Goal: Information Seeking & Learning: Learn about a topic

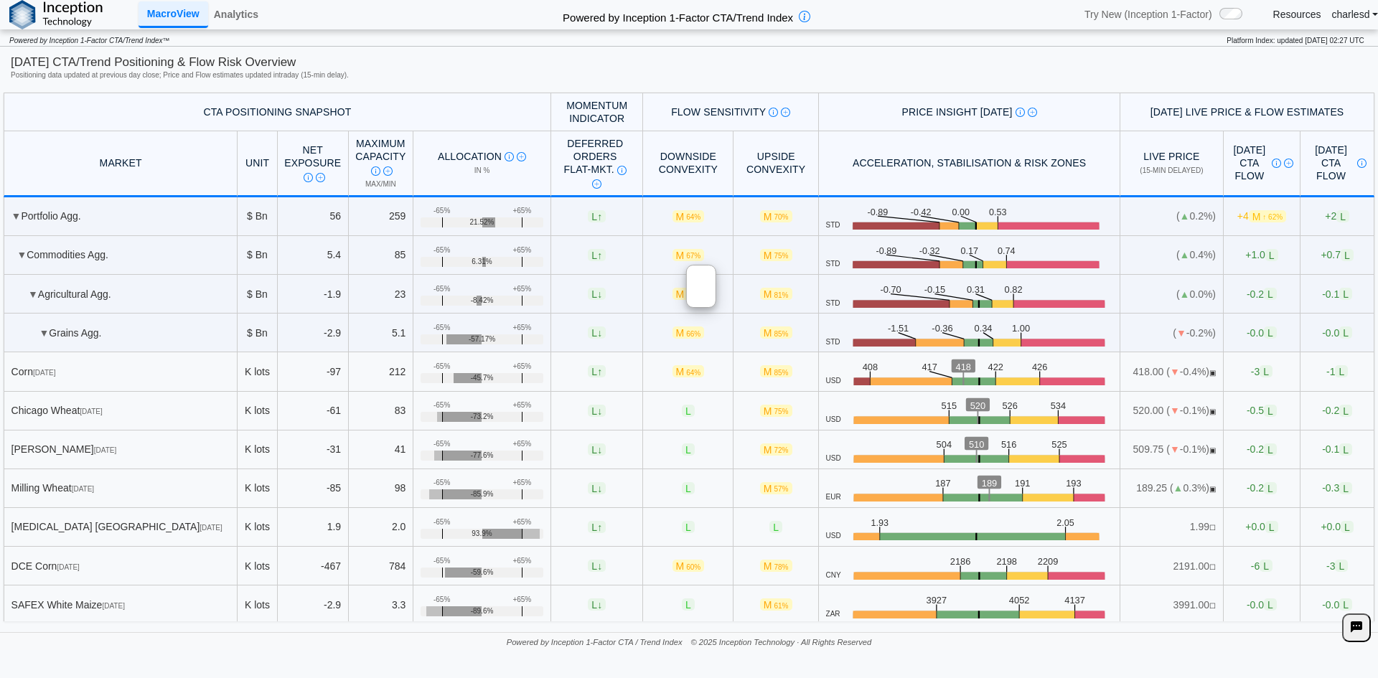
scroll to position [861, 0]
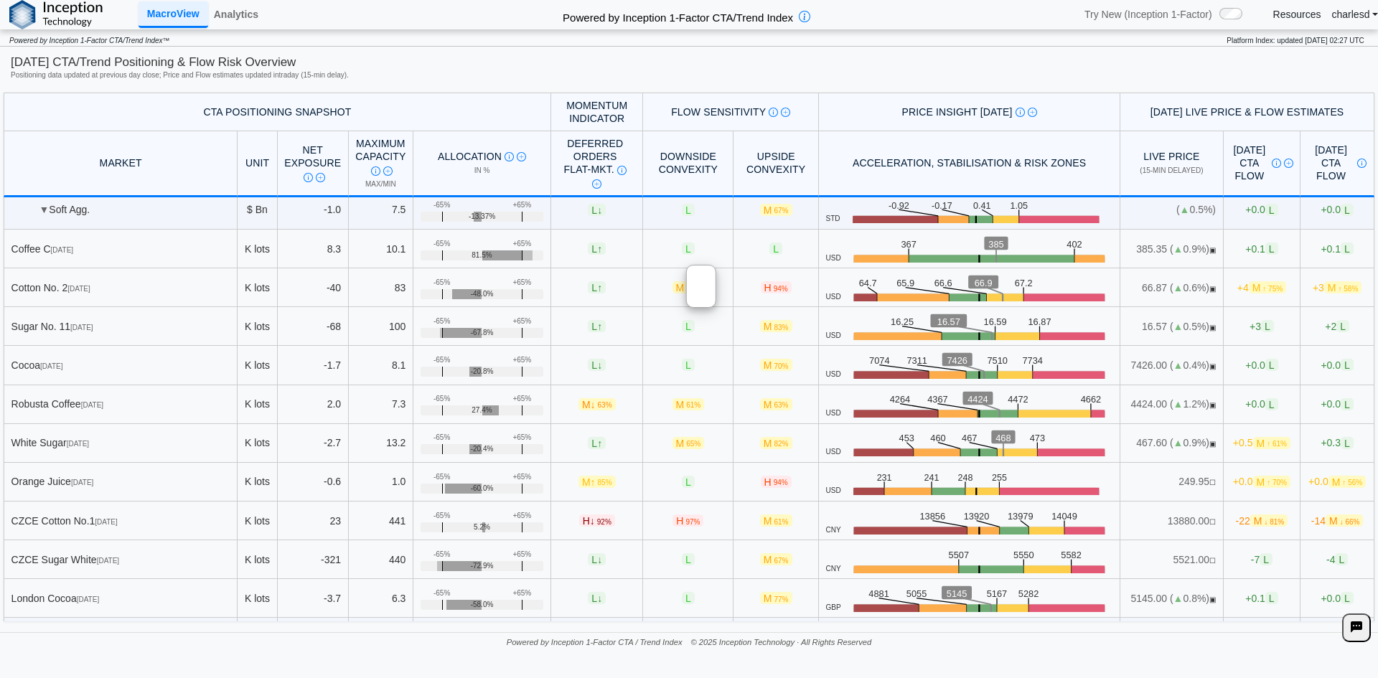
click at [716, 295] on div at bounding box center [701, 286] width 30 height 43
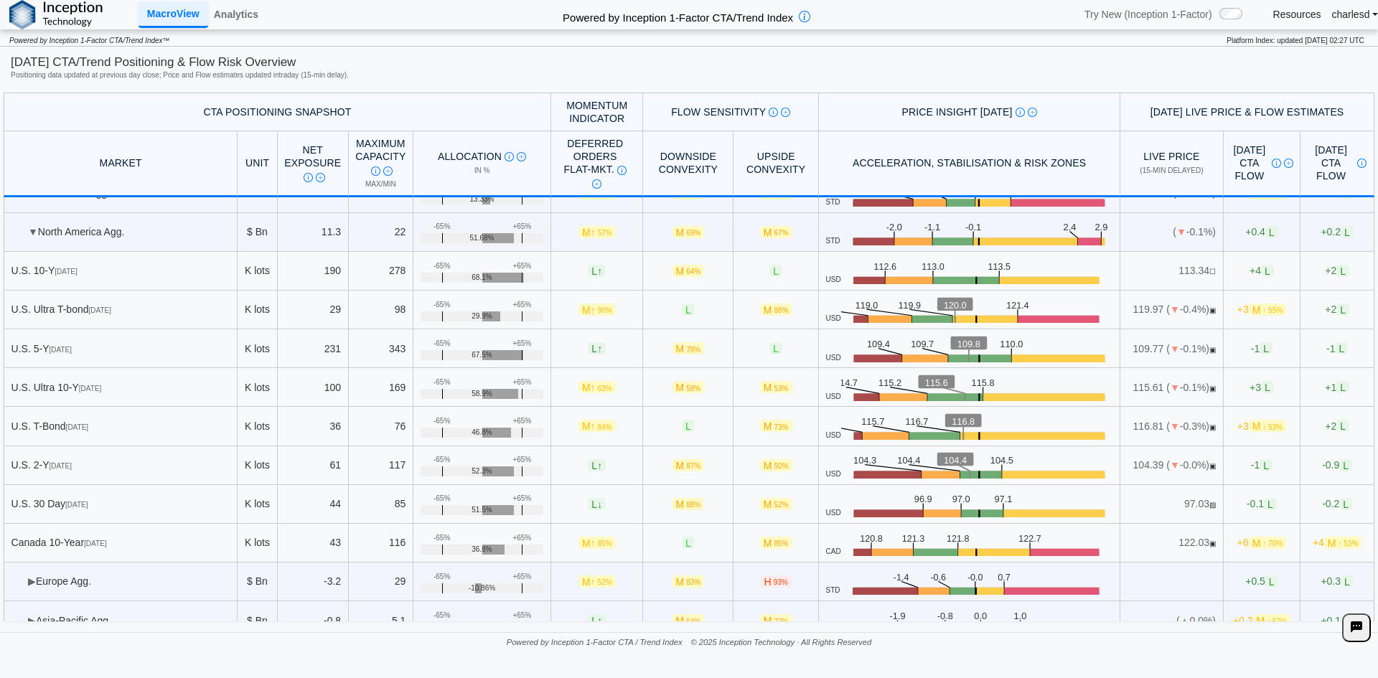
scroll to position [1906, 0]
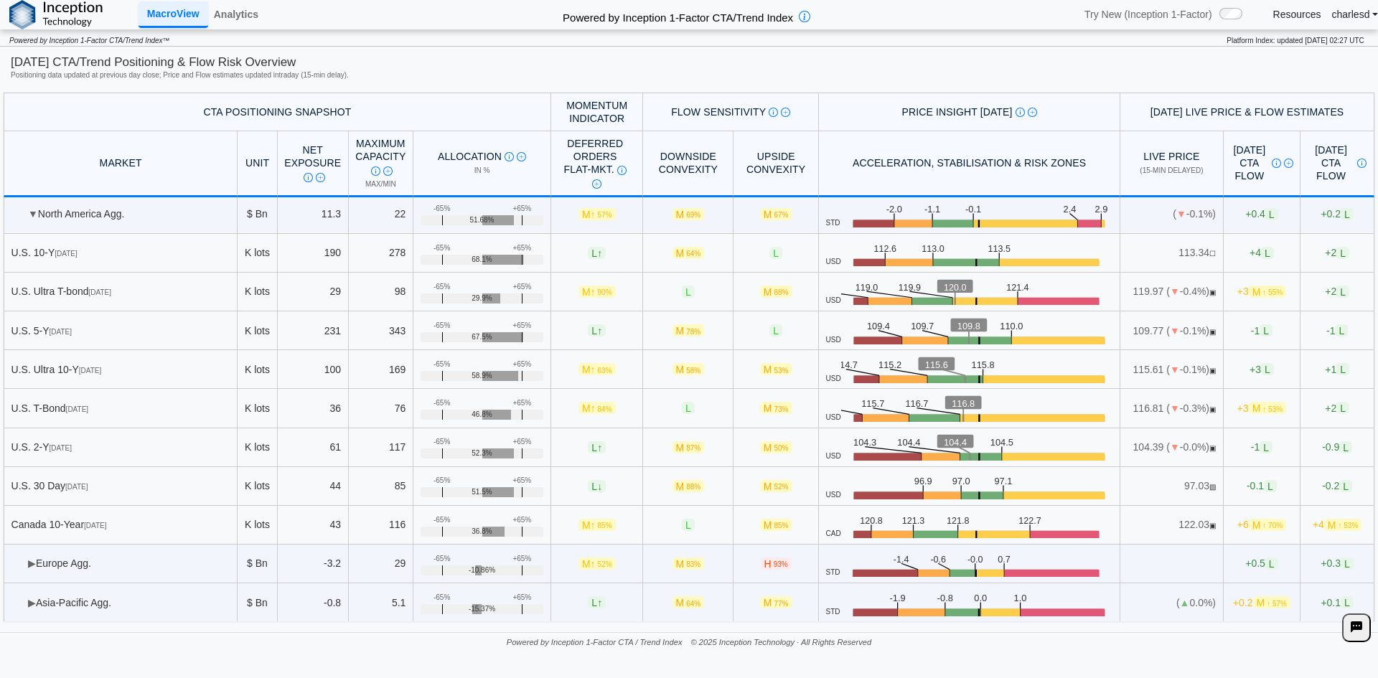
click at [29, 558] on span "▶" at bounding box center [32, 563] width 8 height 11
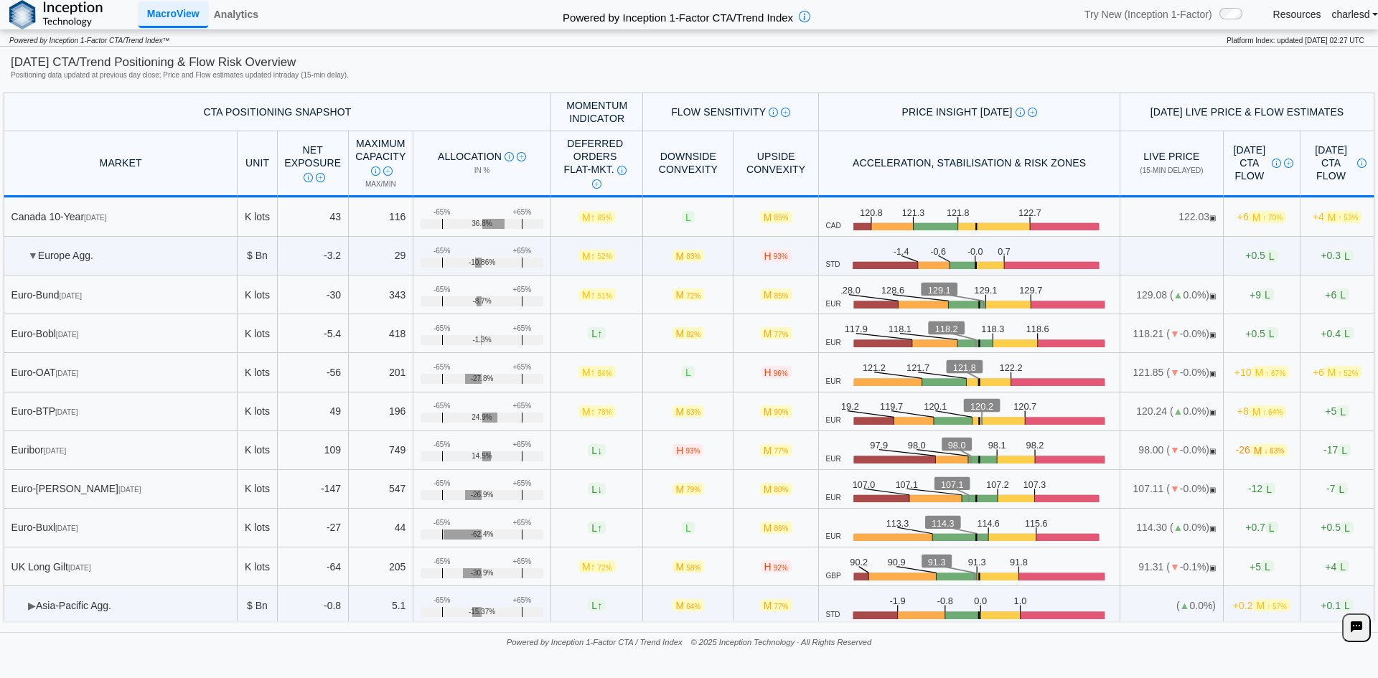
scroll to position [2217, 0]
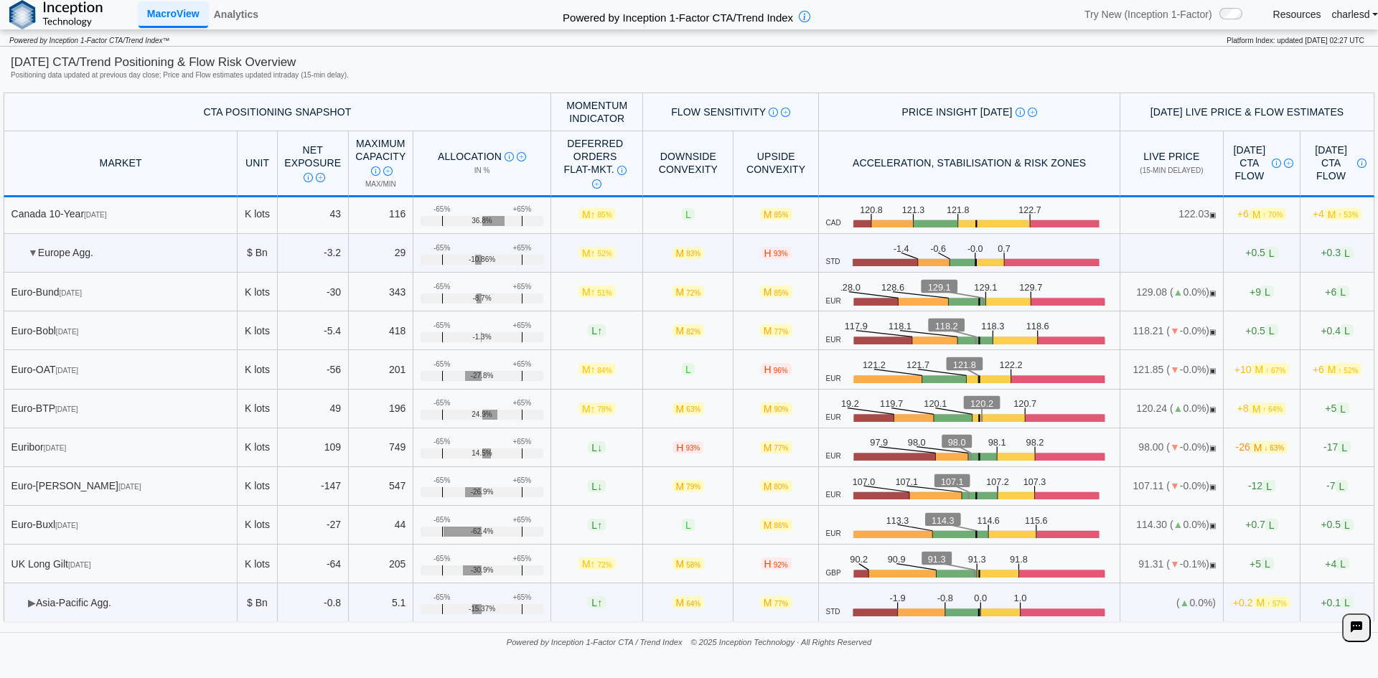
click at [36, 599] on span "▶" at bounding box center [32, 602] width 8 height 11
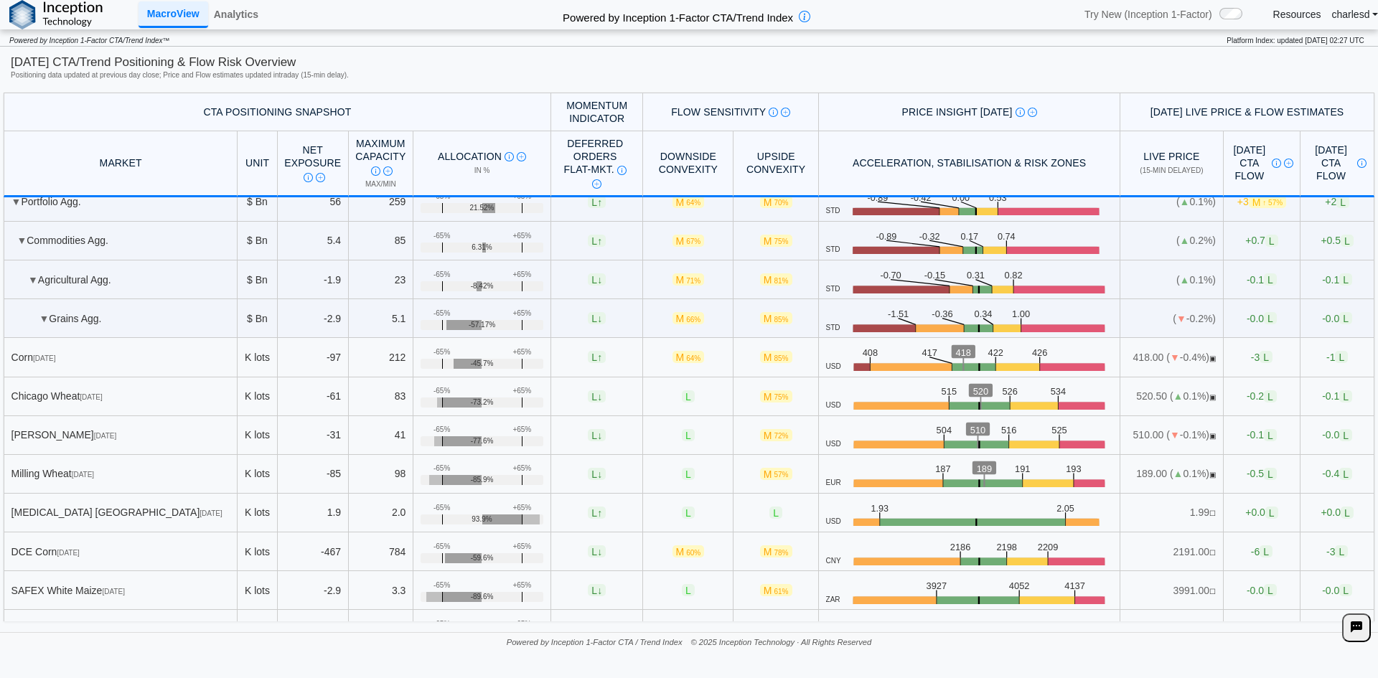
scroll to position [0, 0]
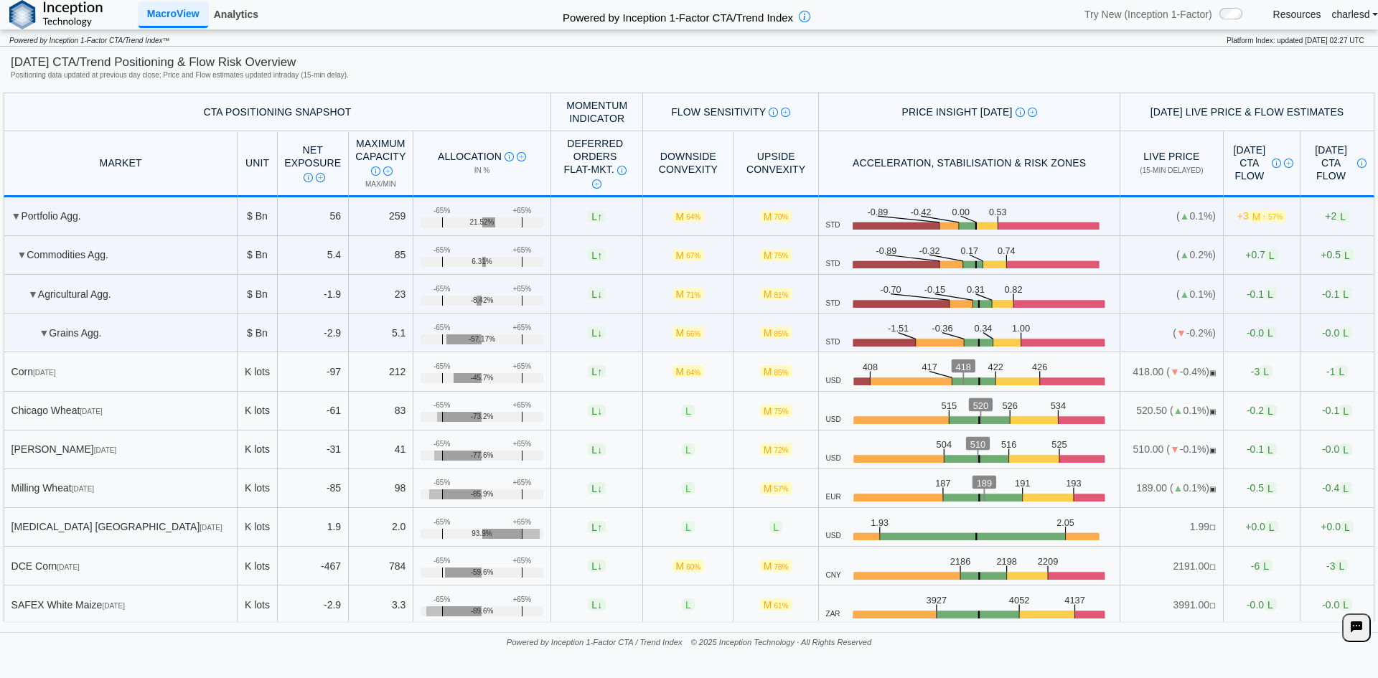
click at [222, 13] on link "Analytics" at bounding box center [236, 14] width 56 height 24
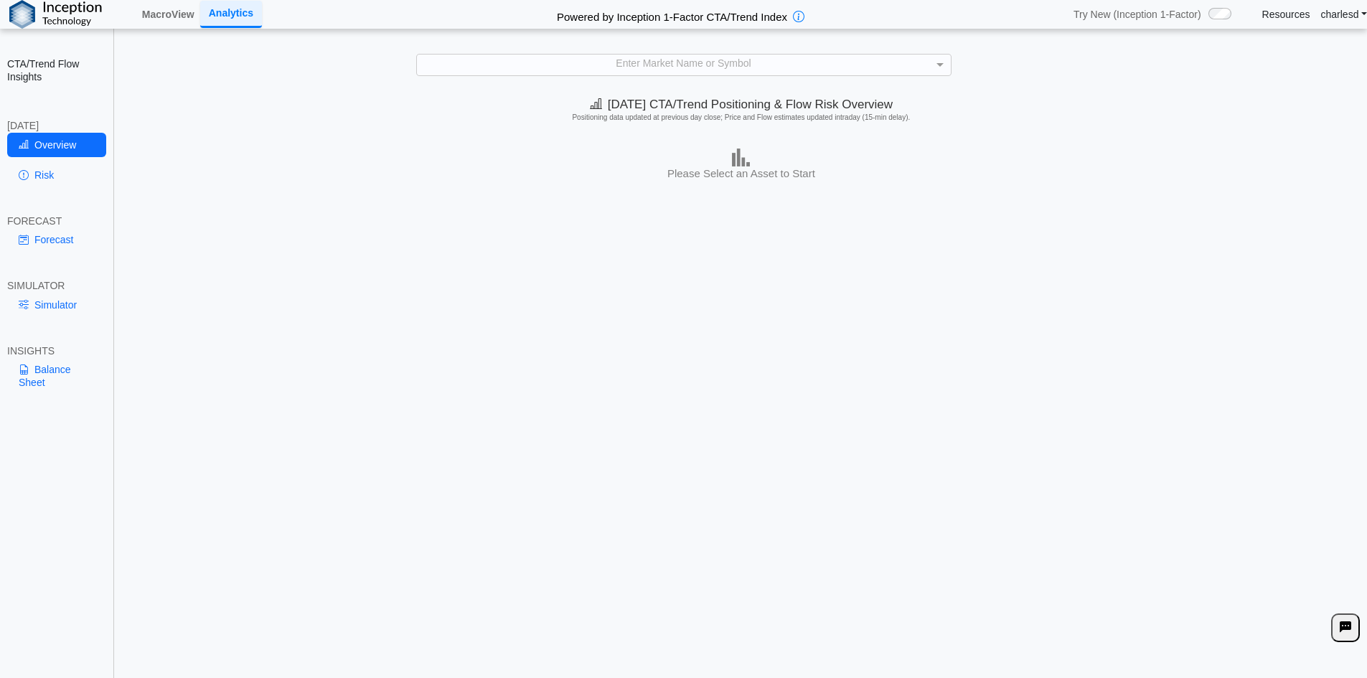
click at [606, 51] on div "**********" at bounding box center [683, 349] width 1367 height 698
click at [608, 59] on div "Enter Market Name or Symbol" at bounding box center [684, 65] width 534 height 20
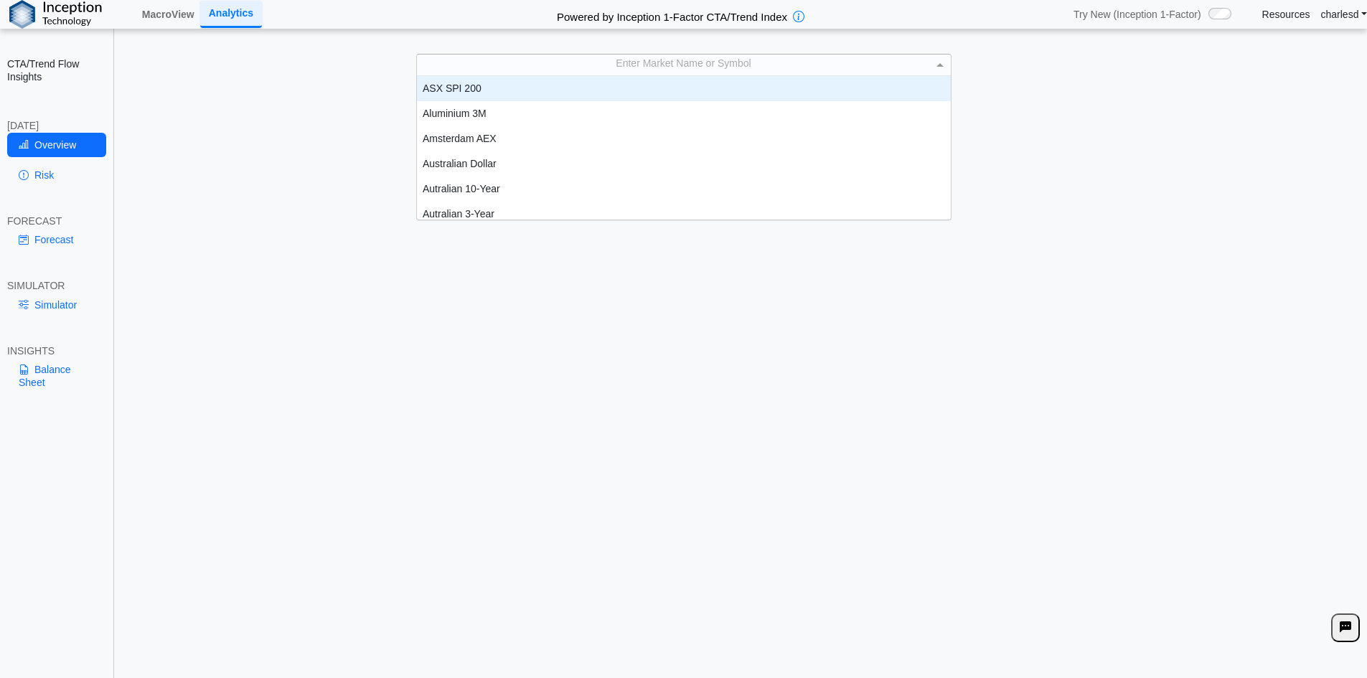
scroll to position [133, 523]
type input "**"
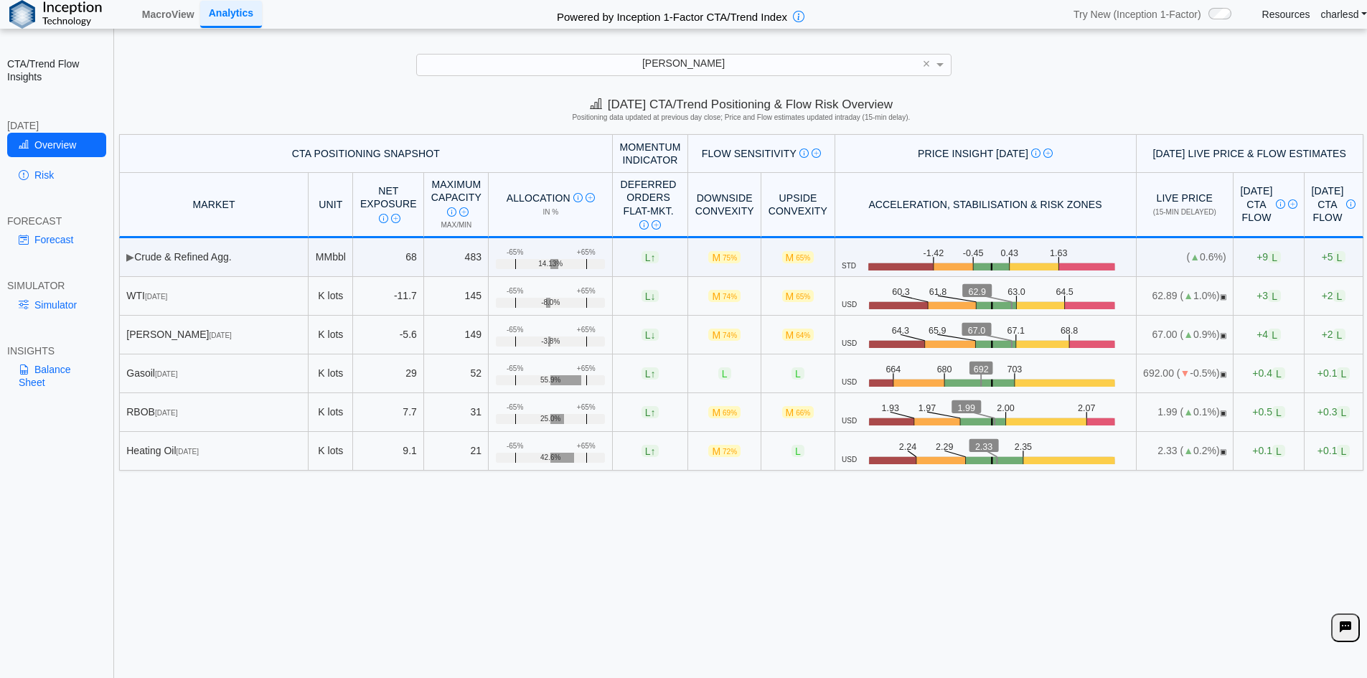
click at [598, 67] on div "[PERSON_NAME]" at bounding box center [684, 65] width 534 height 20
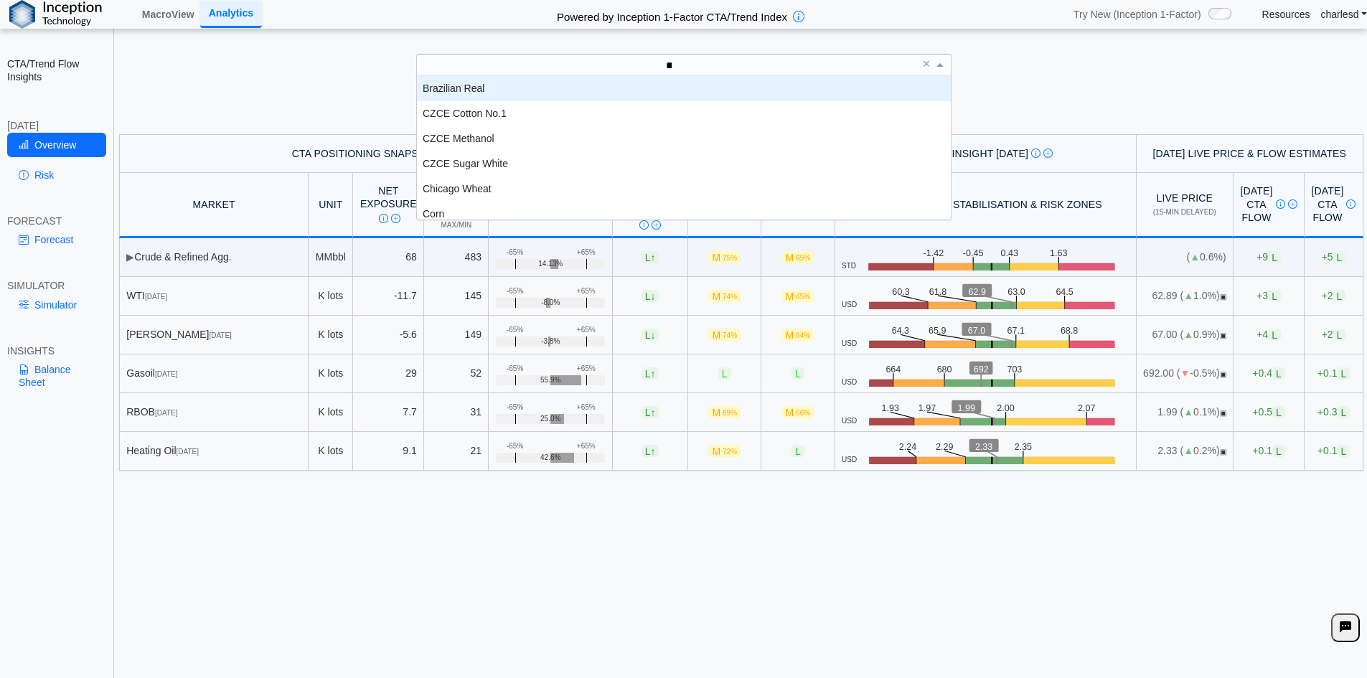
scroll to position [14, 523]
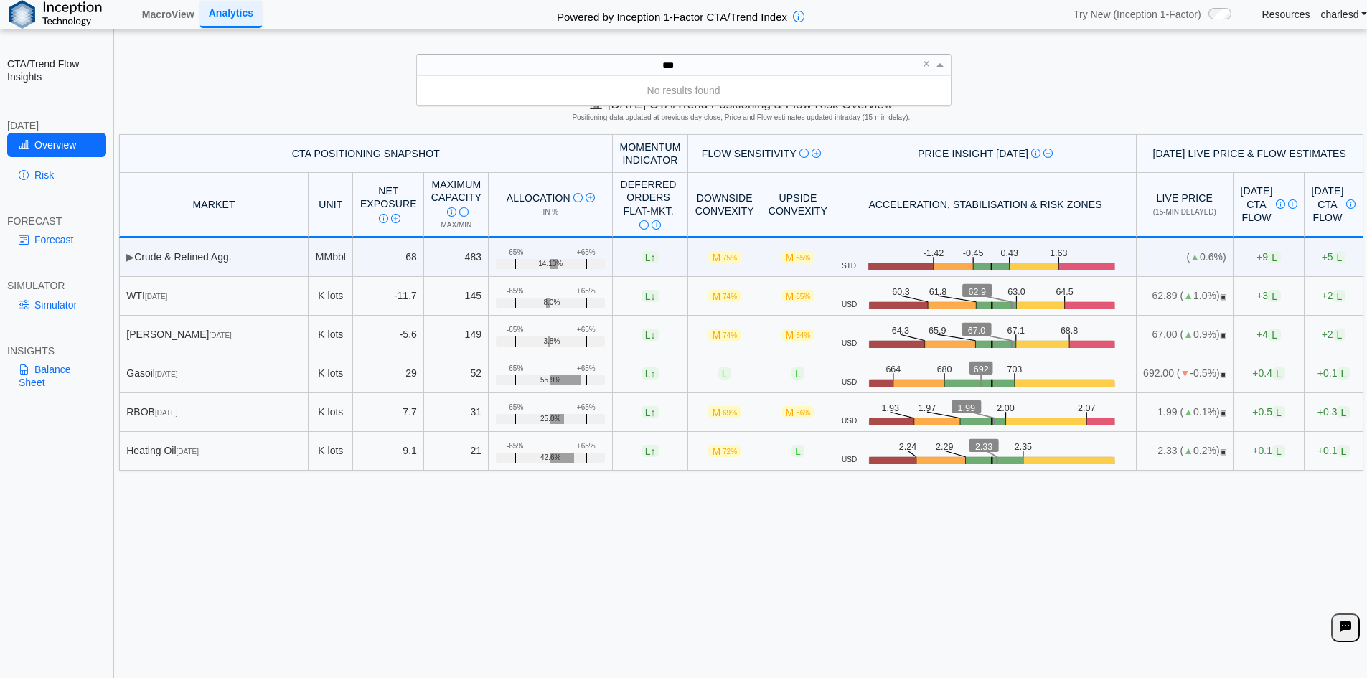
type input "**"
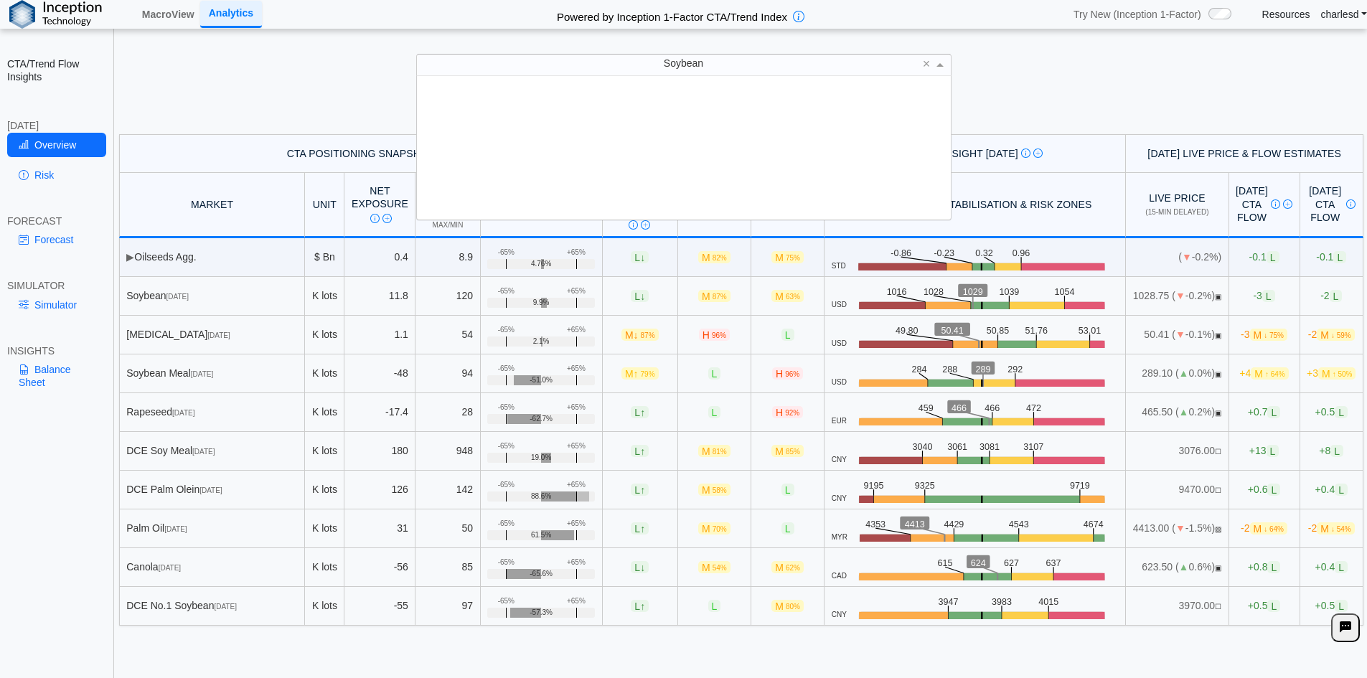
click at [682, 69] on span "Soybean" at bounding box center [683, 62] width 39 height 11
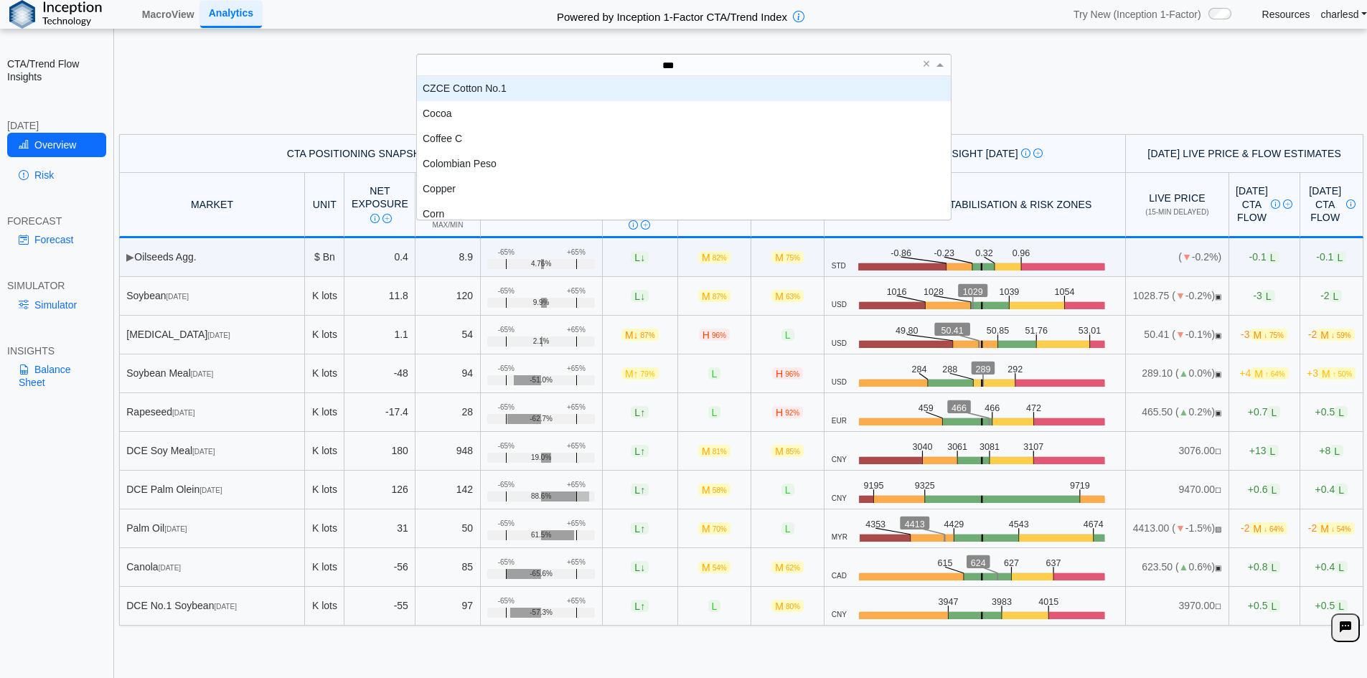
scroll to position [39, 523]
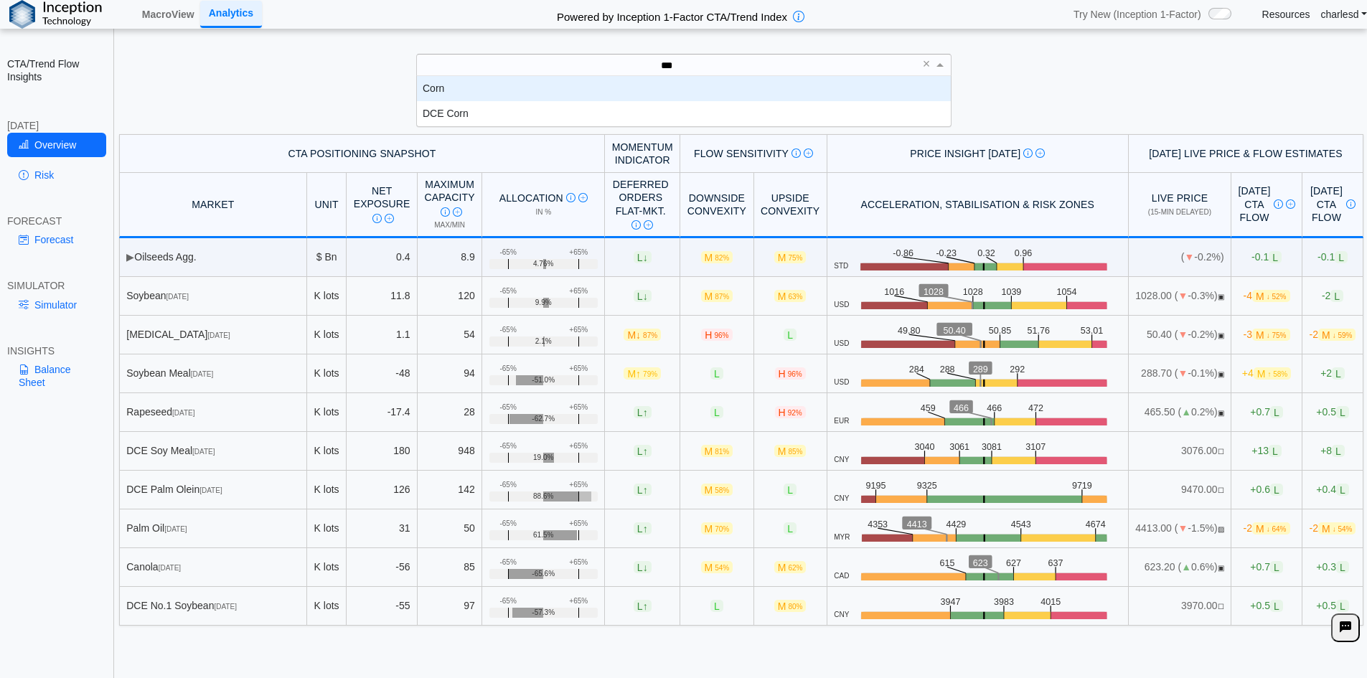
type input "***"
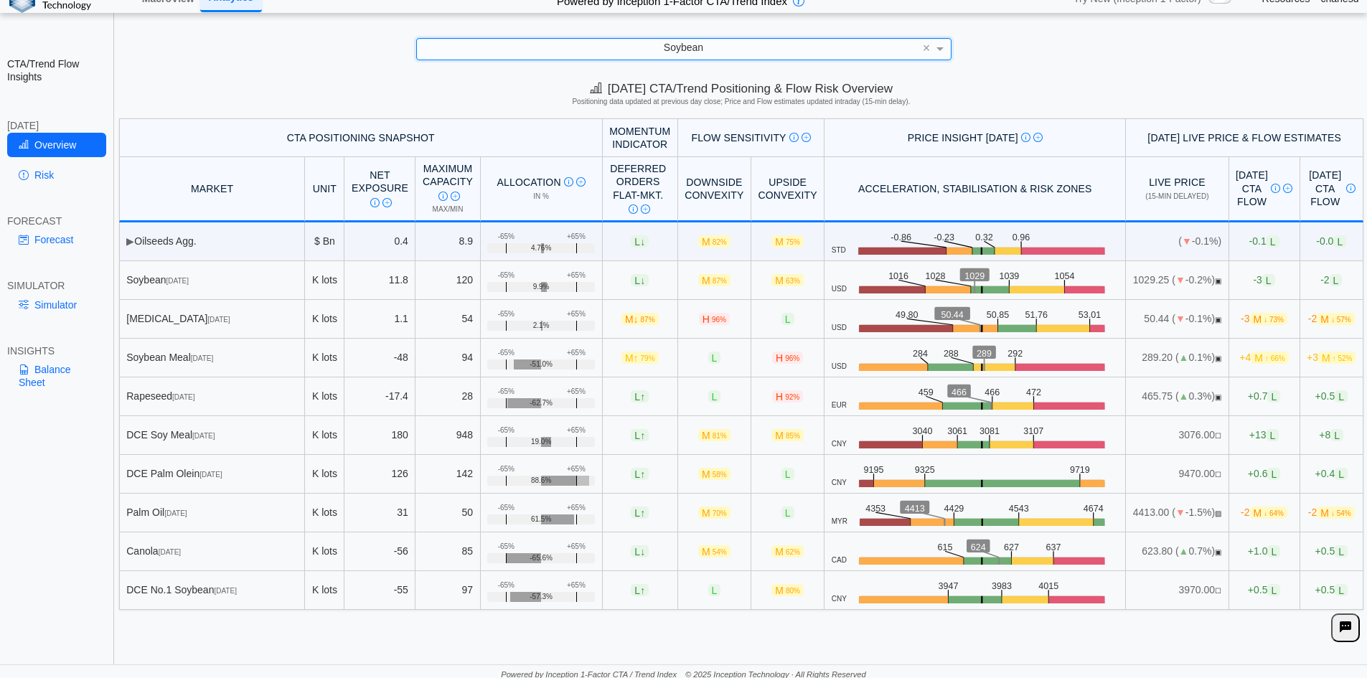
scroll to position [20, 0]
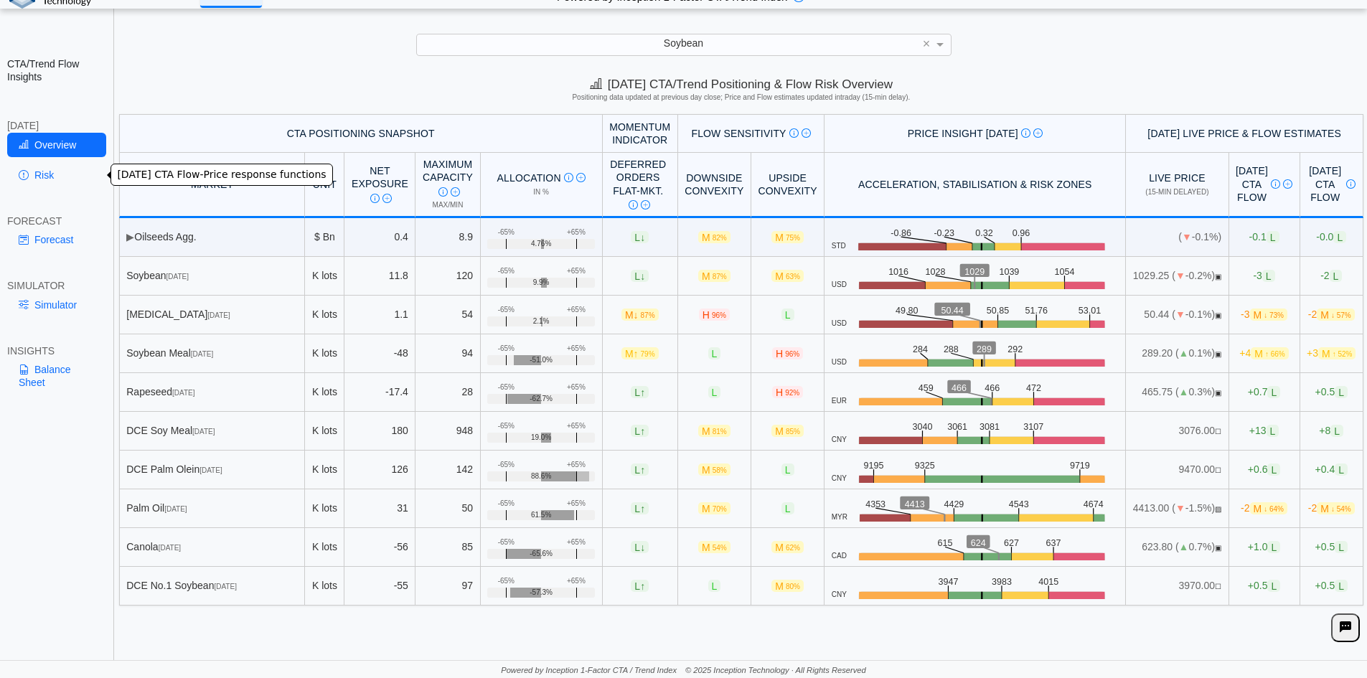
click at [52, 179] on link "Risk" at bounding box center [56, 175] width 99 height 24
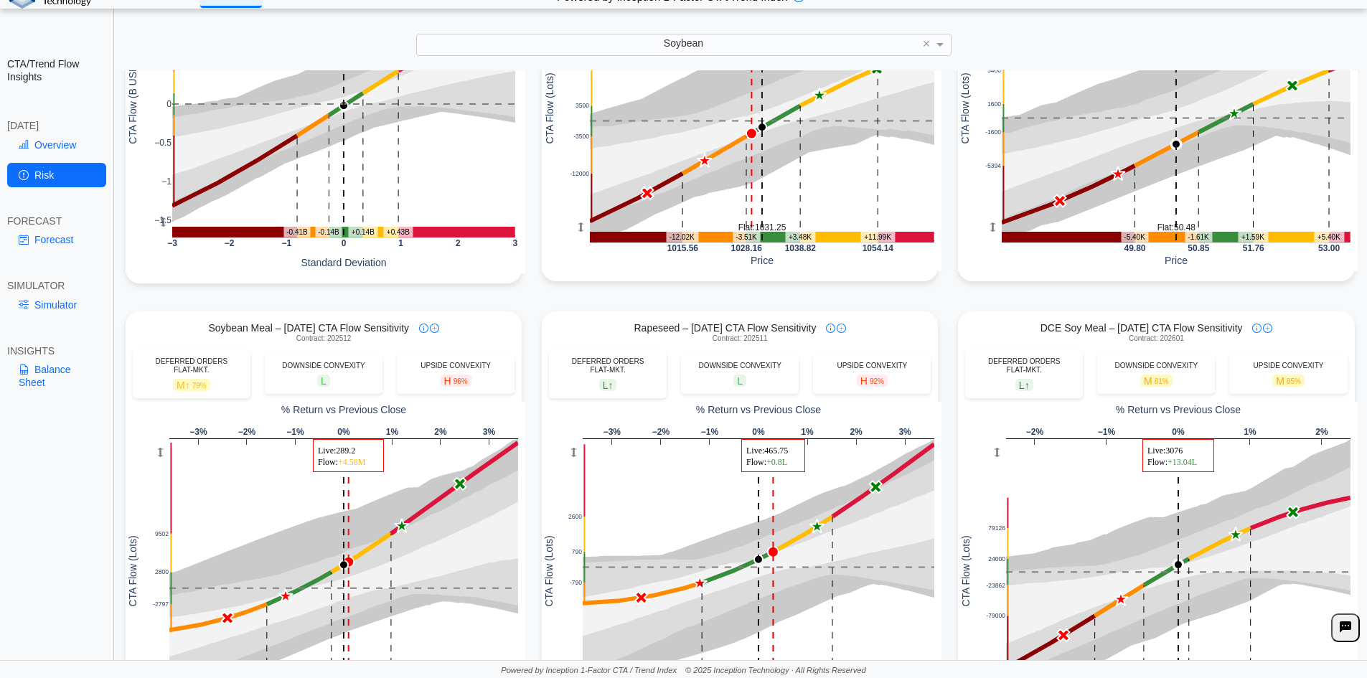
scroll to position [359, 0]
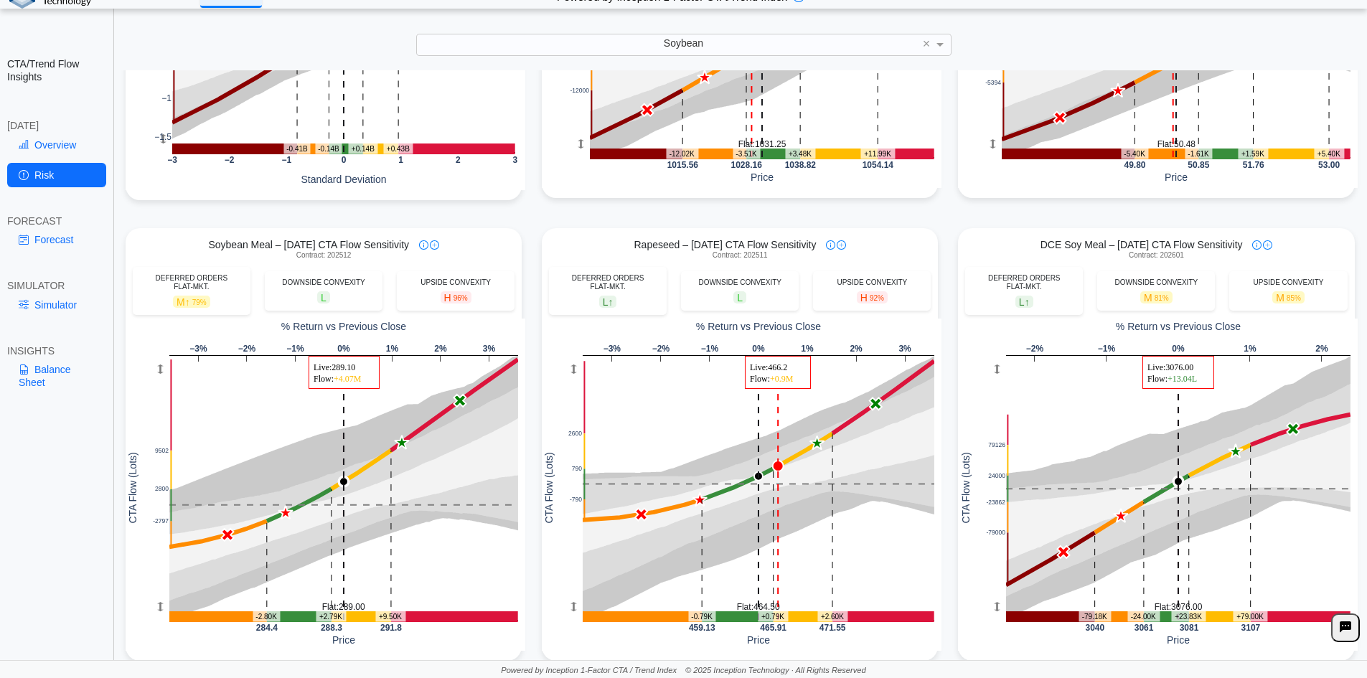
click at [55, 154] on link "Overview" at bounding box center [56, 145] width 99 height 24
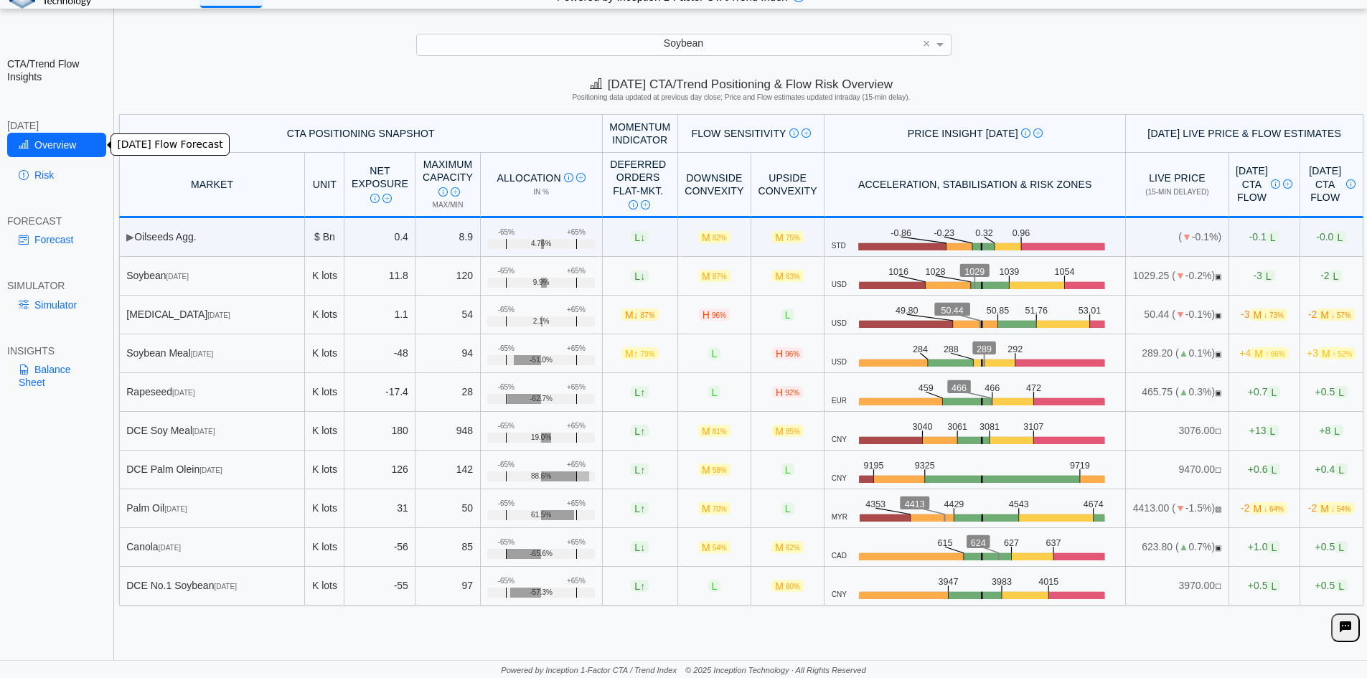
scroll to position [0, 0]
click at [704, 39] on div "Soybean" at bounding box center [684, 44] width 534 height 20
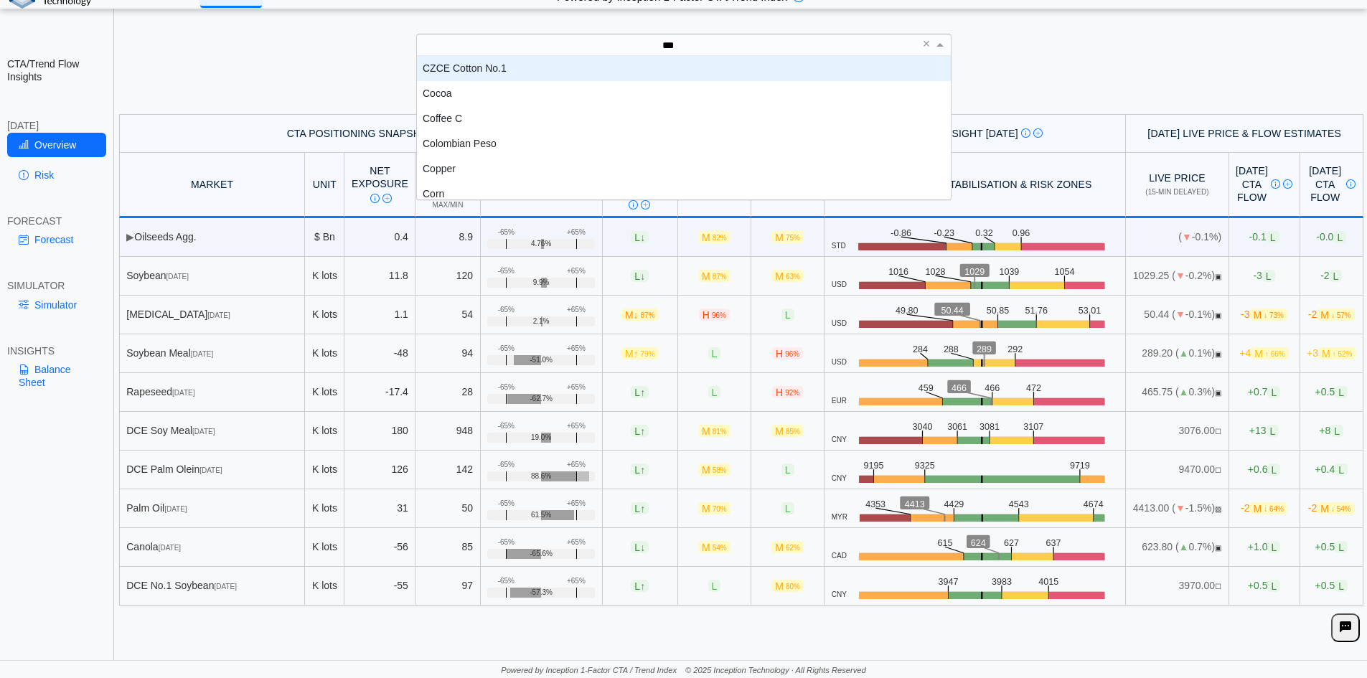
scroll to position [39, 523]
type input "****"
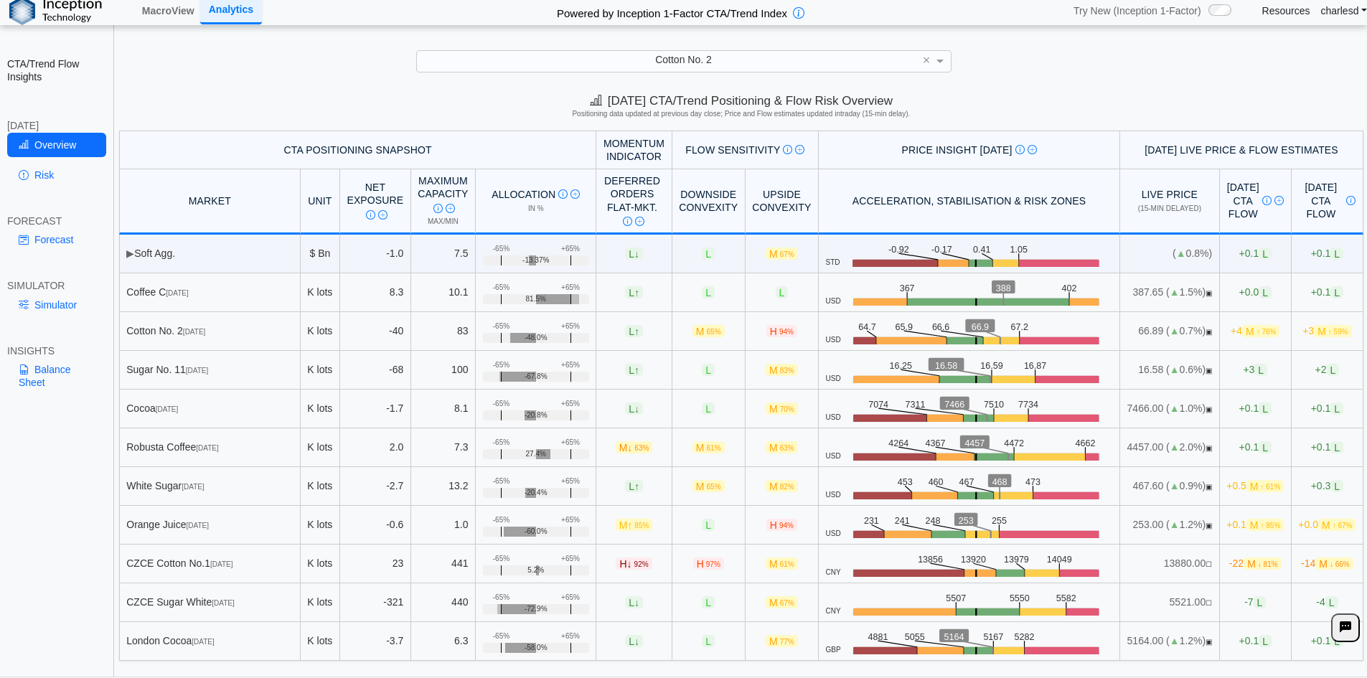
scroll to position [0, 0]
